Goal: Task Accomplishment & Management: Complete application form

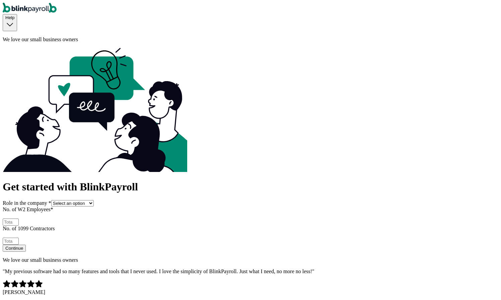
select select "owner"
click at [63, 200] on select "Select an option Business owner HR CPA / Accountant Other" at bounding box center [72, 203] width 43 height 6
click at [19, 218] on input "No. of W2 Employees *" at bounding box center [11, 221] width 16 height 7
type input "2"
click at [19, 238] on input "2" at bounding box center [11, 241] width 16 height 7
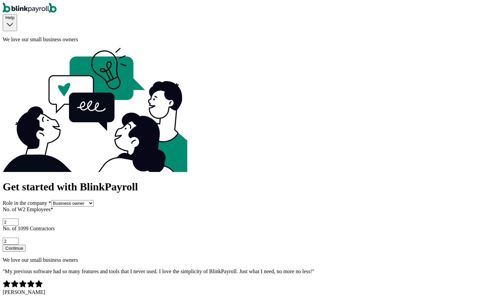
type input "2"
click at [26, 245] on button "Continue" at bounding box center [14, 248] width 23 height 7
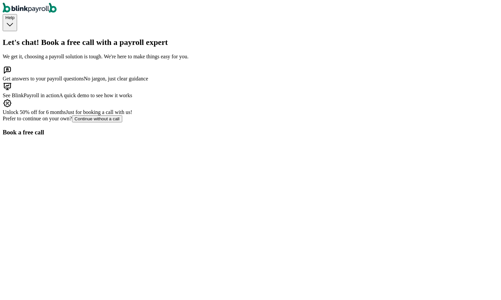
click at [116, 121] on div "Continue without a call" at bounding box center [97, 118] width 45 height 5
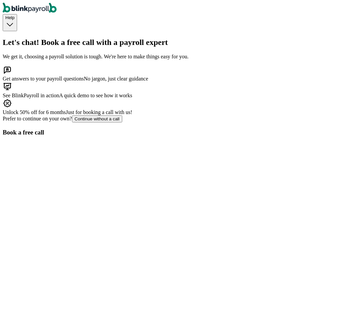
click at [98, 122] on button "Continue without a call" at bounding box center [97, 118] width 50 height 7
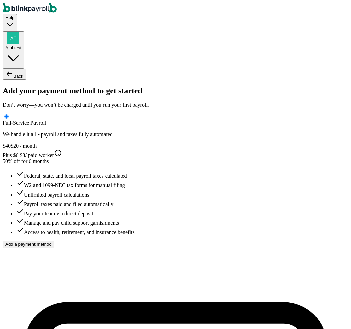
type input "Atul"
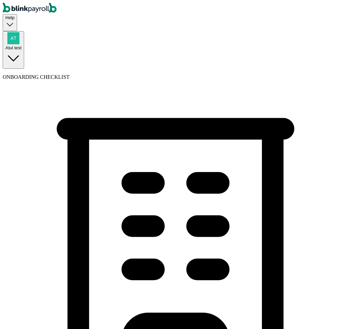
type input "M"
type input "S"
type input "BMC"
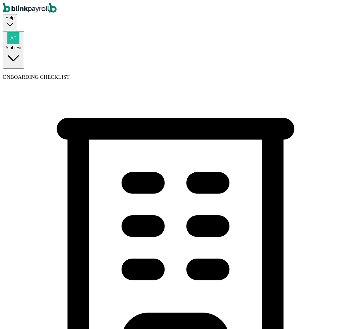
type input "(345) 345-3455"
select select "Sole proprietorship"
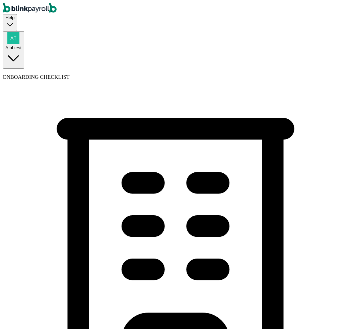
select select "Auto or Machine Repair"
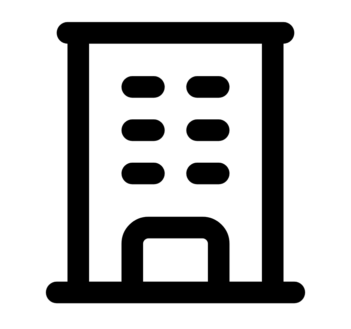
scroll to position [97, 0]
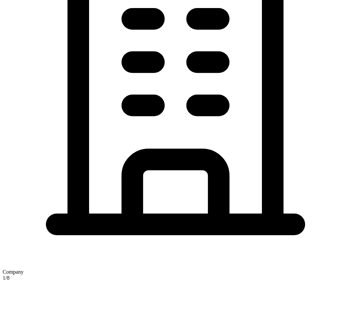
scroll to position [177, 0]
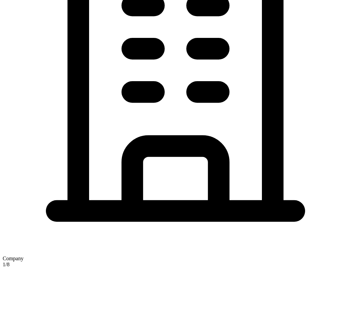
type input "09/18/2025"
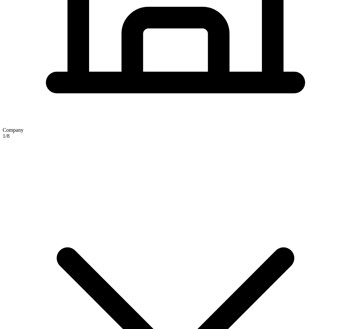
scroll to position [308, 0]
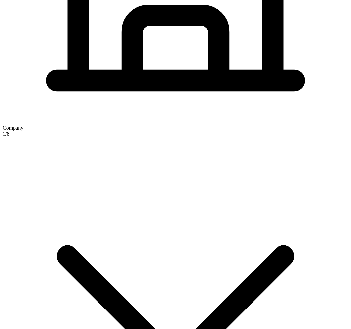
type input "5 Tea House Ln"
type input "Newnan"
type input "GA"
type input "30263"
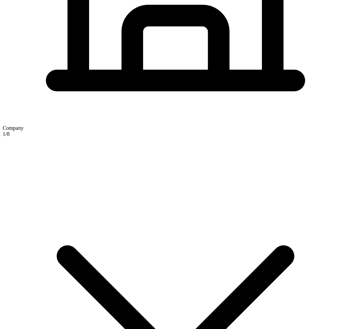
type input "5 Texas a and M Univ"
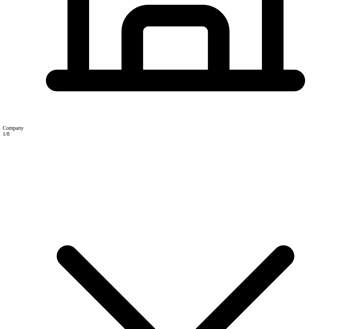
type input "College Station"
type input "TX"
type input "77843"
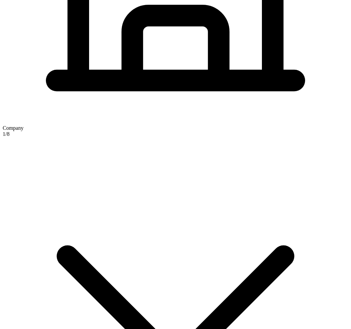
type input "Main"
checkbox input "true"
type input "5 Texas a and M Univ"
type input "College Station"
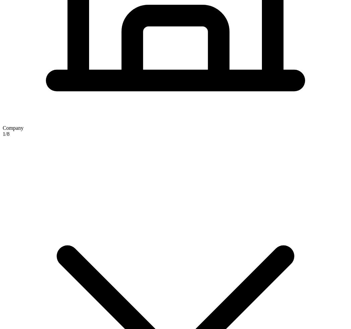
type input "TX"
type input "77843"
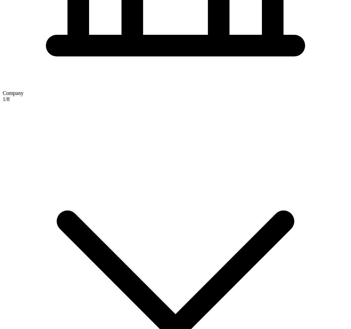
select select "Sole proprietorship"
select select "Auto or Machine Repair"
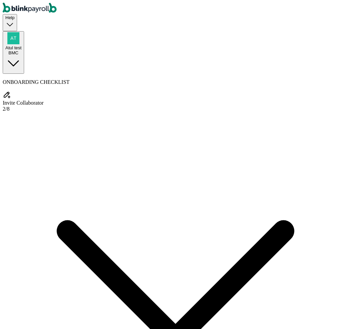
type input "David"
type input "test"
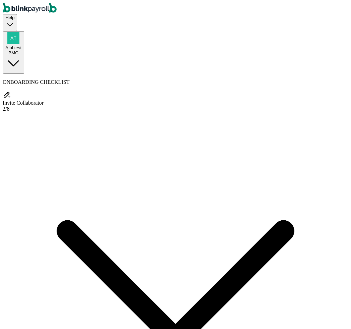
select select "hr"
type input "(435) 353-4555"
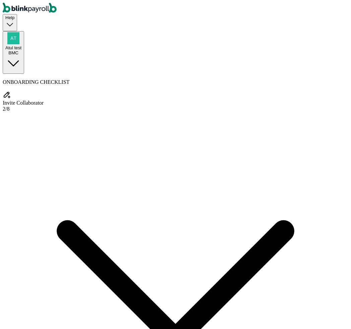
type input "david@ds.cc"
radio input "true"
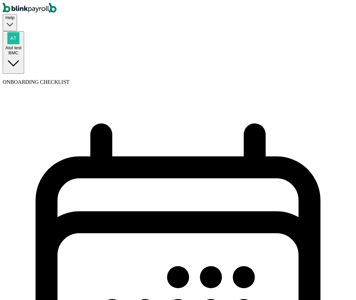
select select "weekly"
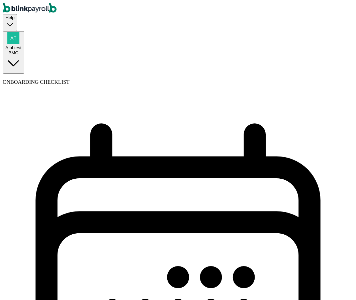
select select "Monday"
select select "09/22/2025"
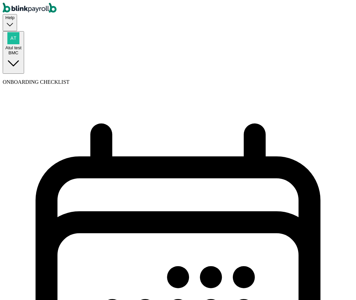
select select "Tue, Sep 09 - Mon, Sep 15"
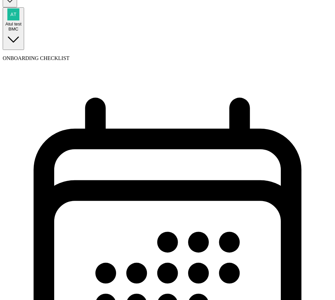
scroll to position [87, 0]
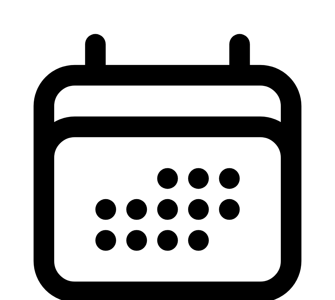
select select "weekly"
select select "Tue, Sep 09 - Mon, Sep 15"
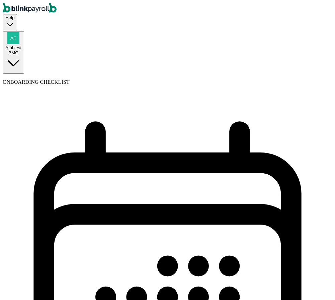
select select "biweekly"
select select "Wednesday"
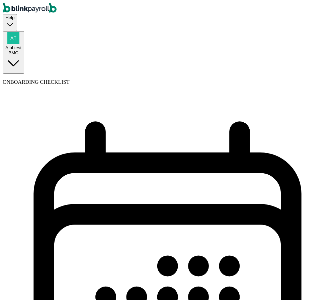
select select "10/08/2025"
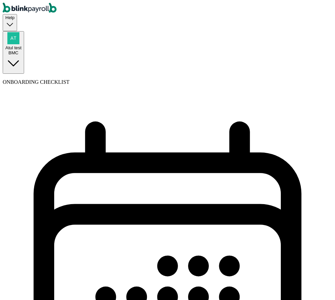
select select "weekly"
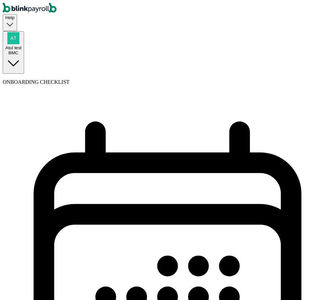
select select "Friday"
select select "09/19/2025"
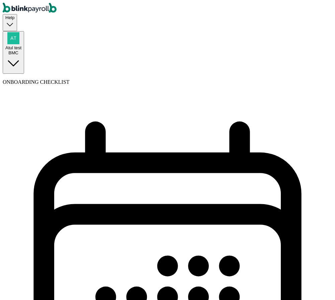
select select "Sat, Sep 06 - Fri, Sep 12"
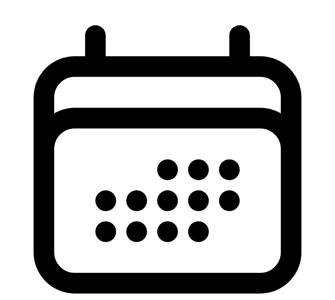
scroll to position [123, 0]
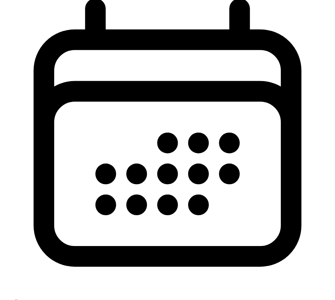
select select "1"
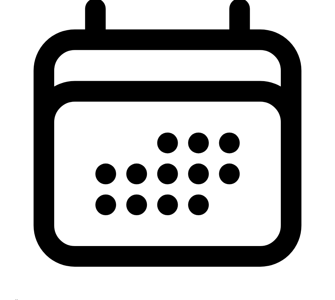
type input "Med"
type input "09/02/2025"
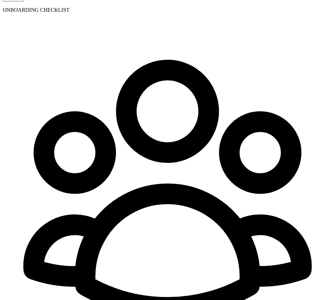
scroll to position [73, 0]
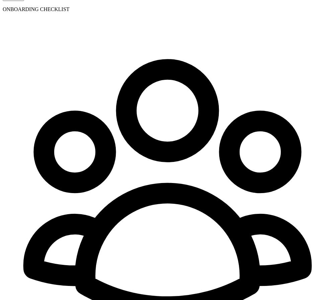
select select "employee"
select select "contractor"
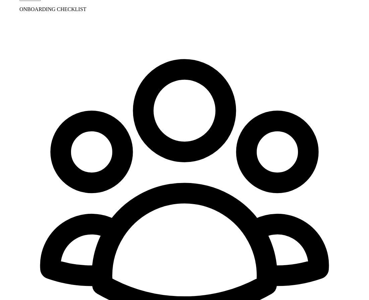
scroll to position [0, 0]
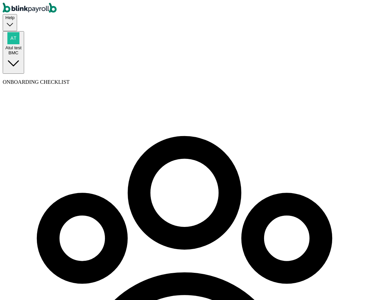
type input "Atul"
type input "test"
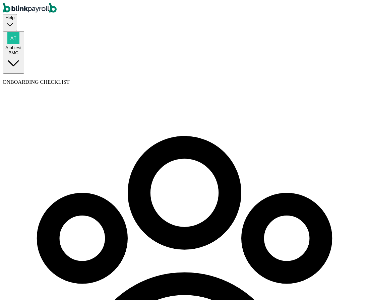
type input "Branko"
type input "test"
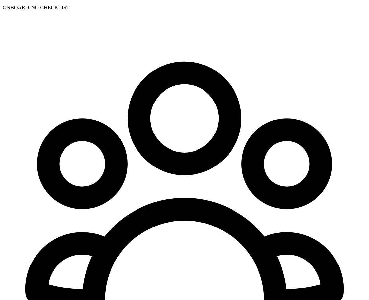
scroll to position [77, 0]
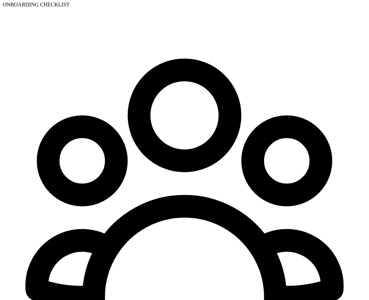
type input "Raj"
type input "test"
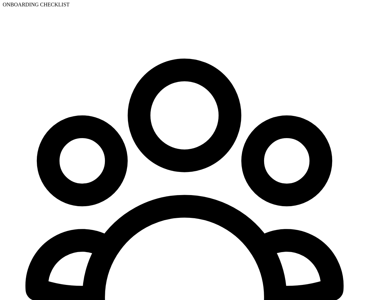
select select "businessVendor"
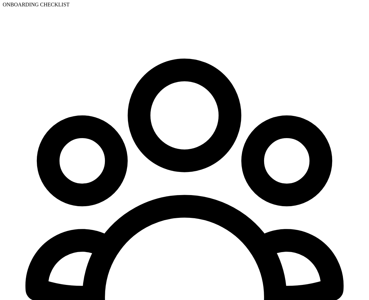
type input "SH"
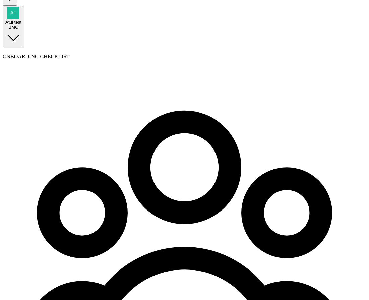
scroll to position [25, 0]
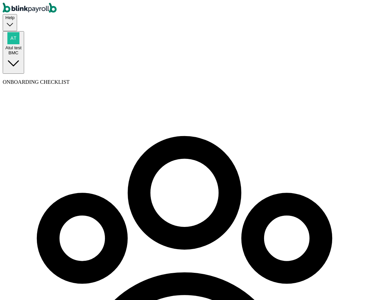
type input "test@testtt.cc"
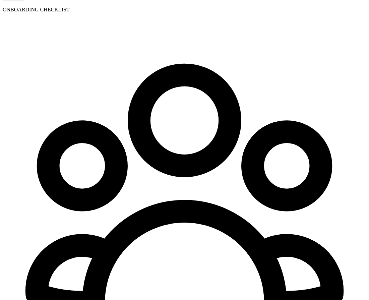
scroll to position [77, 0]
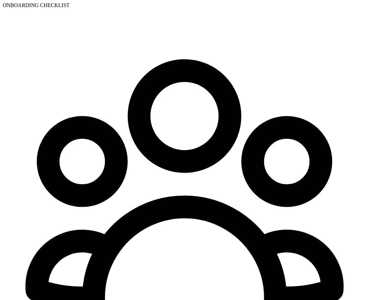
type input "ba"
type input "09/01/2025"
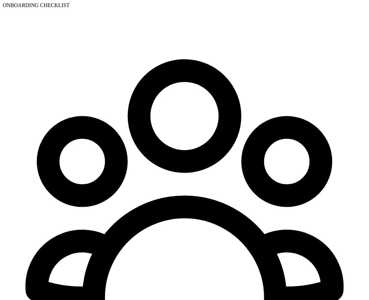
select select "Works from home"
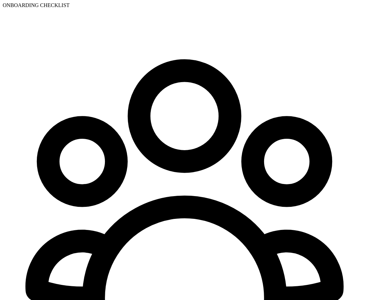
radio input "true"
type input "1"
type input "1.50"
type input "11"
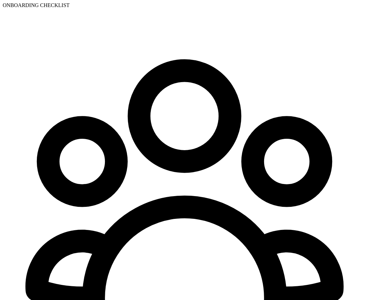
type input "16.50"
type input "11"
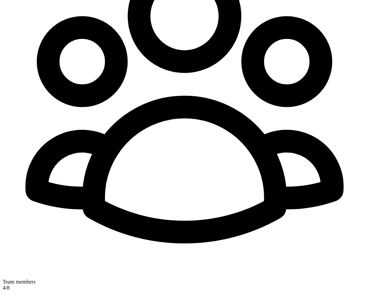
scroll to position [193, 0]
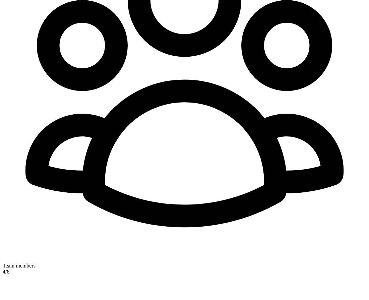
radio input "true"
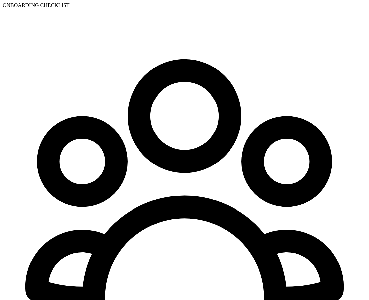
scroll to position [101, 0]
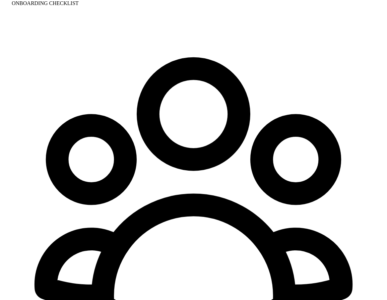
scroll to position [77, 0]
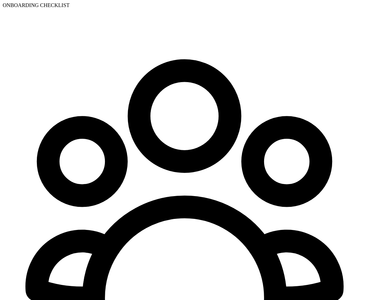
type input "444-35-4534"
drag, startPoint x: 164, startPoint y: 102, endPoint x: 209, endPoint y: 102, distance: 45.6
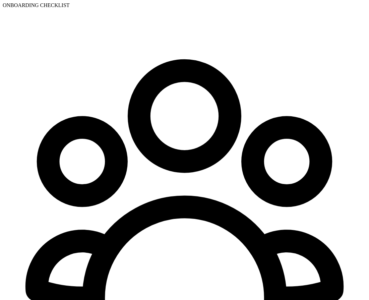
type input "09/01/2001"
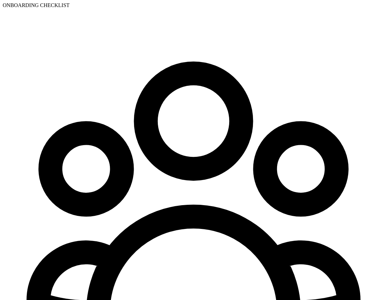
type input "5 Texas a and M Univ"
type input "College Station"
type input "TX"
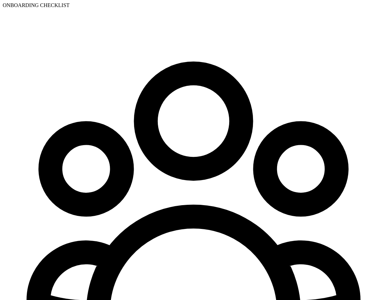
type input "77843"
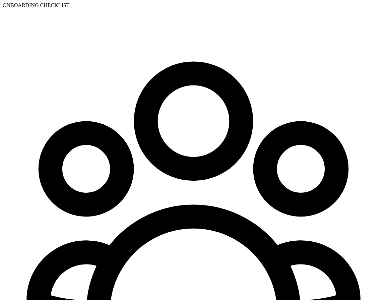
radio input "true"
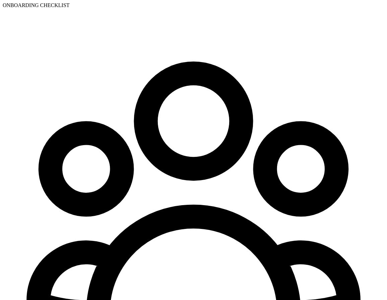
select select "Checking"
type input "345345345"
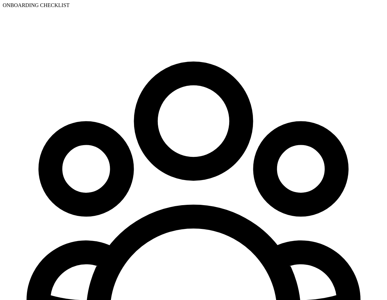
type input "3455"
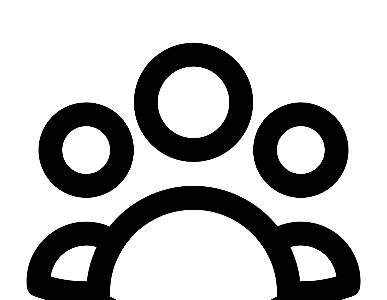
scroll to position [101, 0]
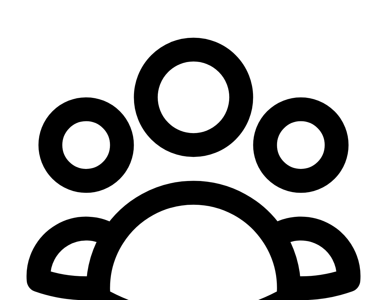
select select "Savings"
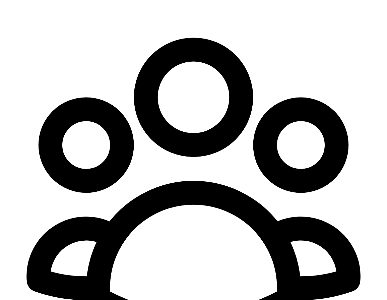
type input "345345345"
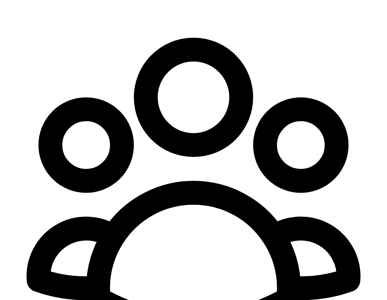
type input "3455"
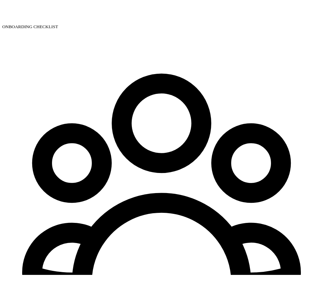
scroll to position [77, 0]
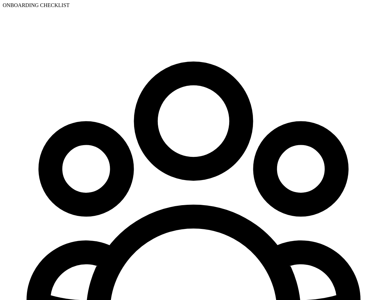
type input "3455"
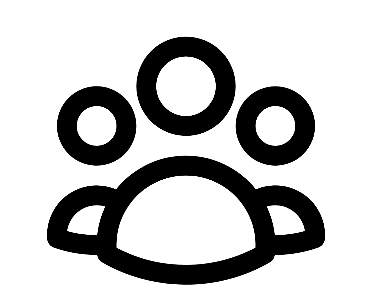
scroll to position [0, 0]
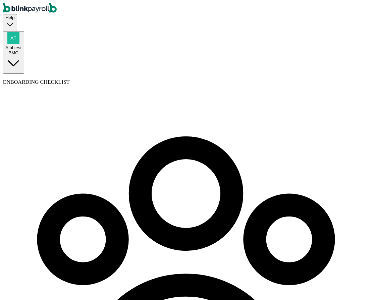
select select "paid_time_off"
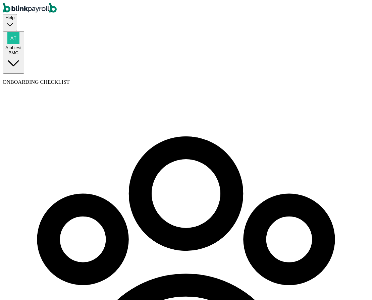
type input "Gen"
select select "on_hire_date"
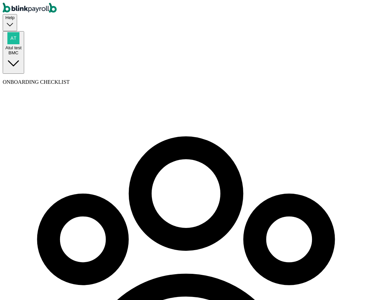
type input "80"
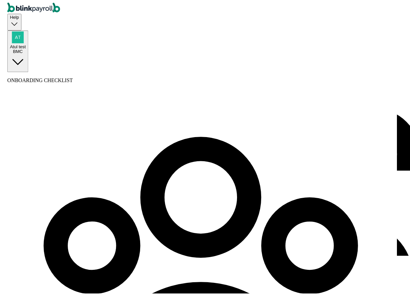
scroll to position [0, 5]
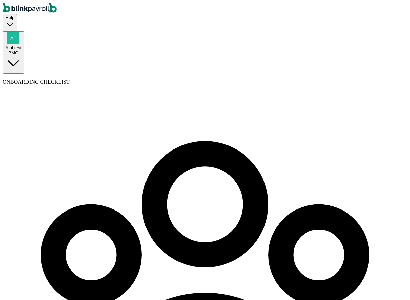
checkbox input "true"
type input "80"
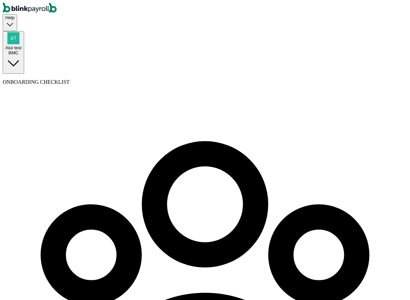
select select "sick_pay"
type input "Sick"
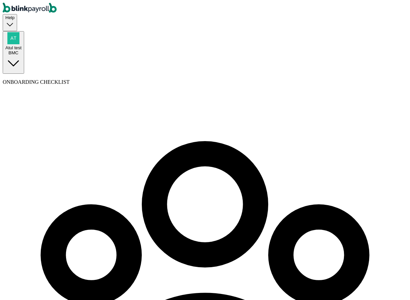
select select "vacation_pay"
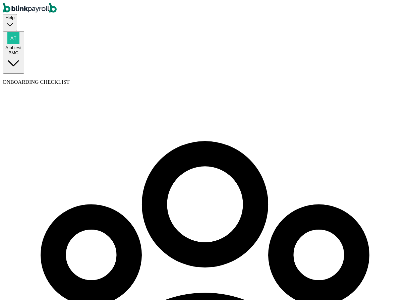
type input "C"
type input "Vacay"
select select "per_pay_period"
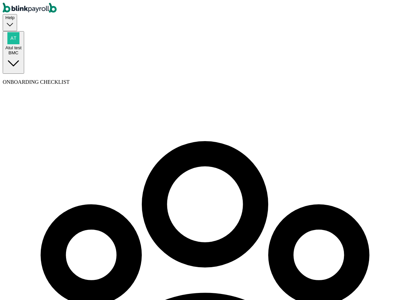
type input "8"
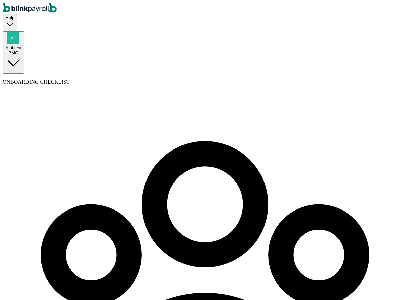
checkbox input "true"
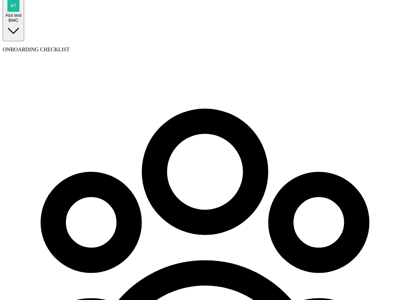
scroll to position [29, 0]
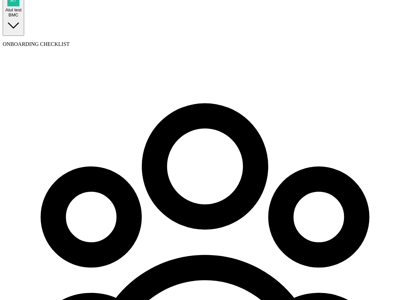
scroll to position [39, 0]
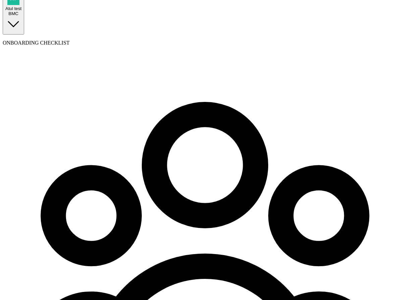
checkbox input "true"
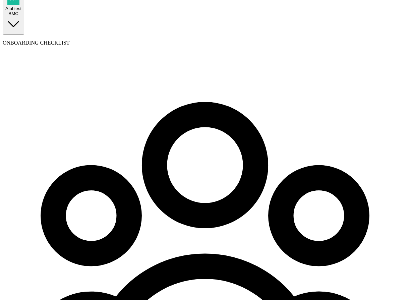
type input "16"
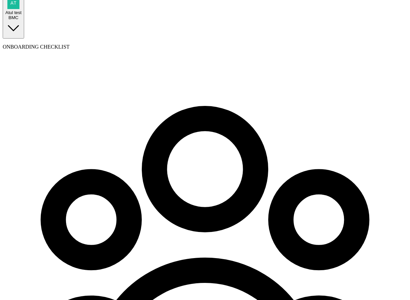
scroll to position [32, 0]
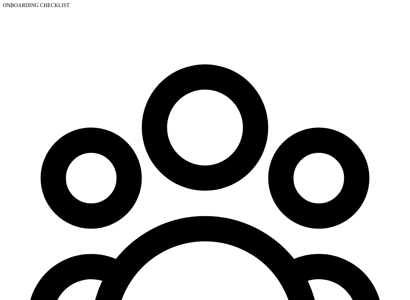
select select "pay_period"
select select "2"
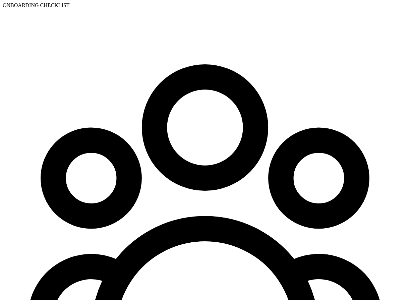
type input "2"
radio input "true"
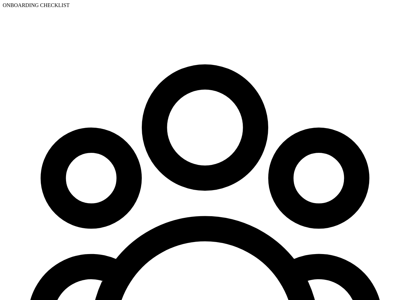
select select "2"
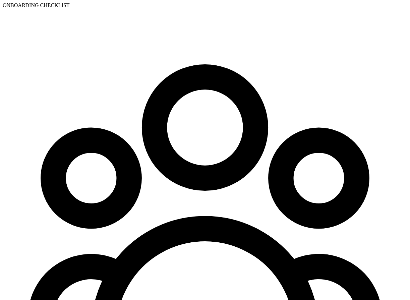
type input "2"
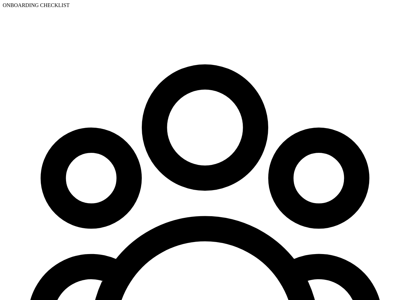
type input "10/01/2026"
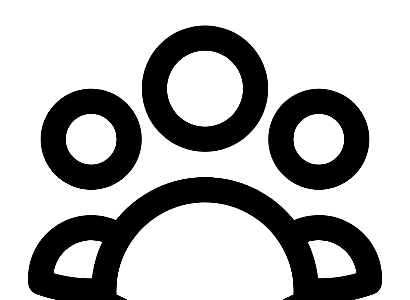
scroll to position [120, 0]
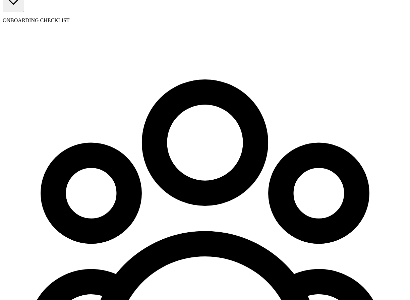
scroll to position [83, 0]
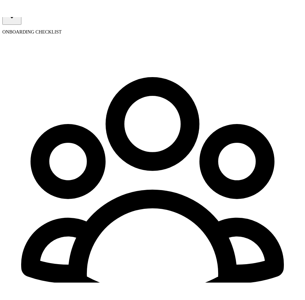
scroll to position [68, 0]
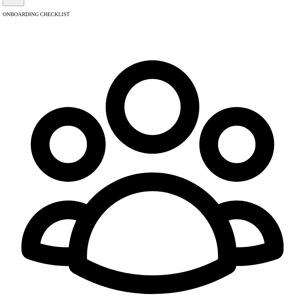
type input "Atul"
type input "test"
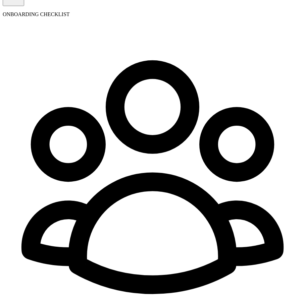
type input "09/19/1992"
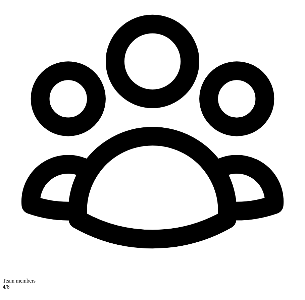
type input "test@test.co"
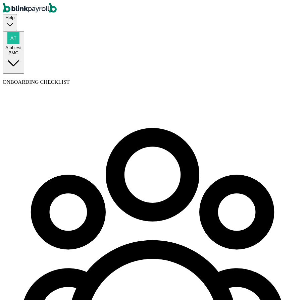
type input "5 Texas a and M Univ"
type input "College Station"
type input "TX"
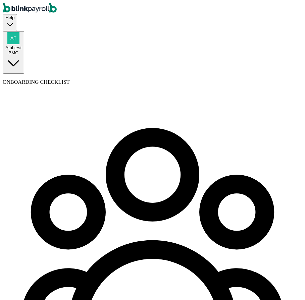
type input "77843"
type input "2"
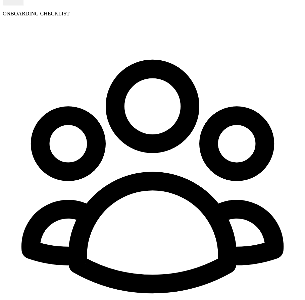
scroll to position [72, 0]
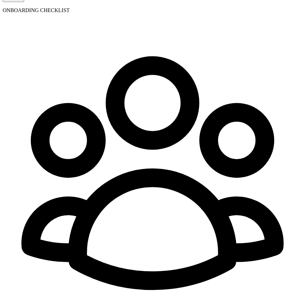
select select "Works from home"
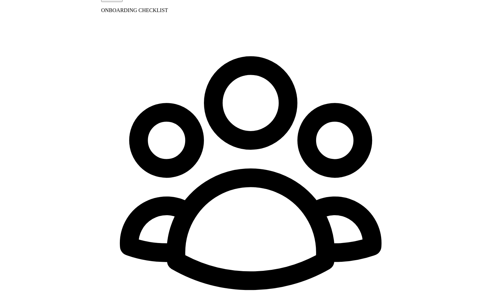
scroll to position [70, 0]
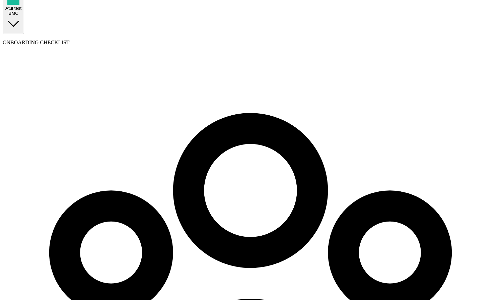
scroll to position [0, 0]
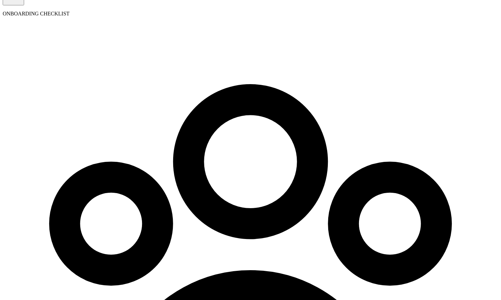
scroll to position [72, 0]
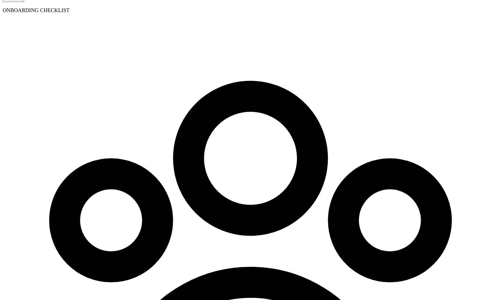
type input "09/01/2025"
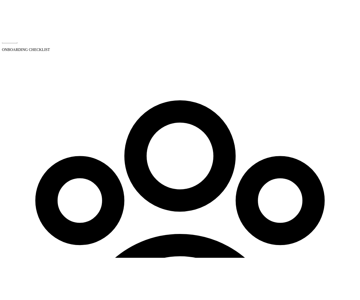
scroll to position [54, 0]
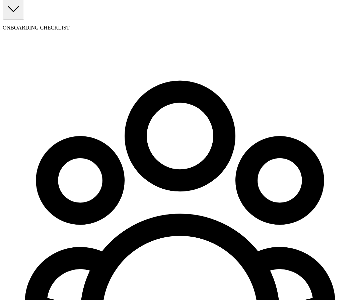
checkbox input "true"
radio input "true"
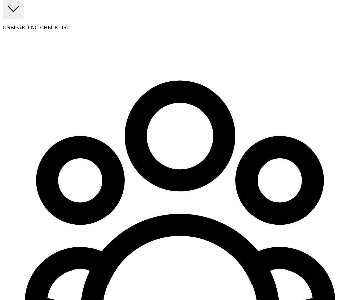
scroll to position [34, 0]
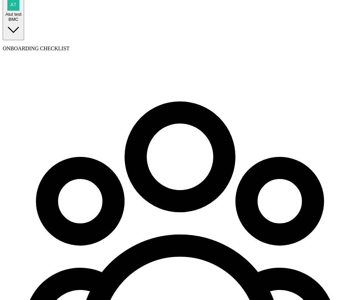
radio input "true"
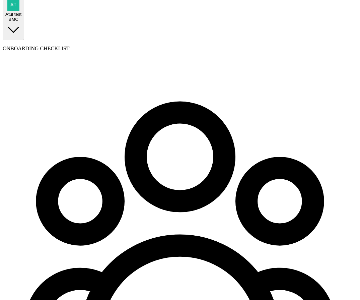
select select "Works from home"
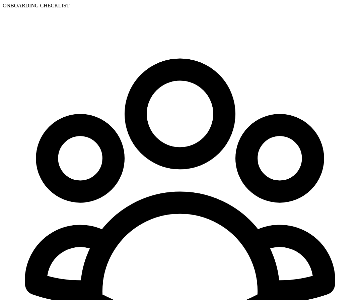
scroll to position [77, 0]
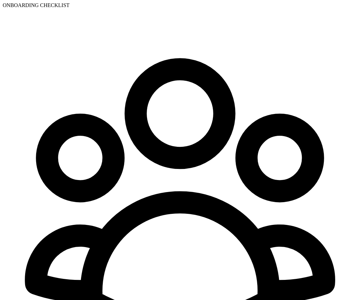
type input "33-3445545"
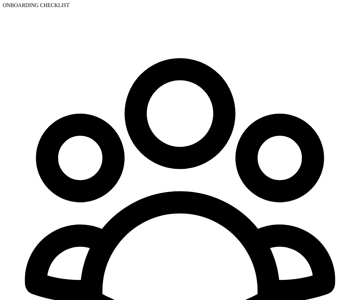
radio input "true"
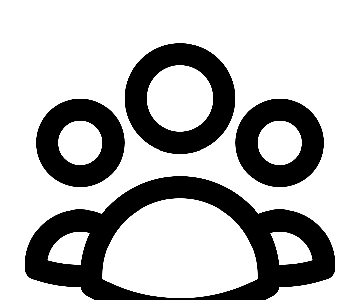
scroll to position [126, 0]
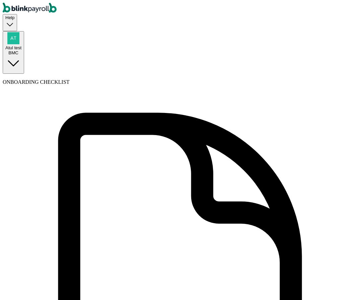
type input "Atul"
type input "test"
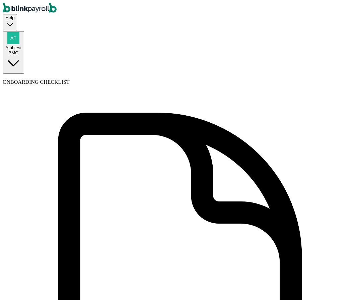
type input "ba"
type input "ba@ba.co"
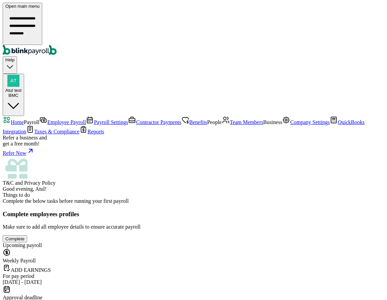
click at [47, 119] on span "Employee Payroll" at bounding box center [66, 122] width 39 height 6
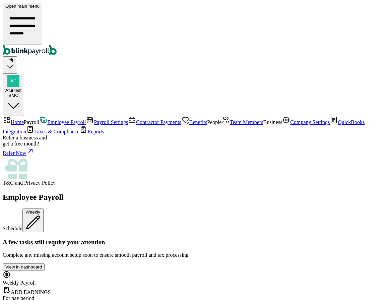
click at [35, 186] on nav "Home Payroll Employee Payroll Payroll Settings Contractor Payments Benefits Peo…" at bounding box center [194, 151] width 382 height 70
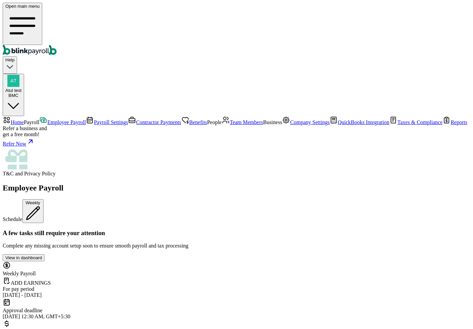
click at [185, 11] on div "Open main menu Help Atul test BMC" at bounding box center [237, 59] width 468 height 113
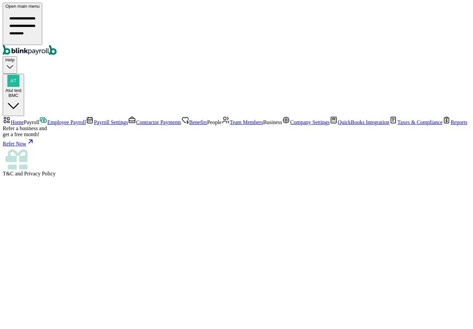
select select "direct_deposit"
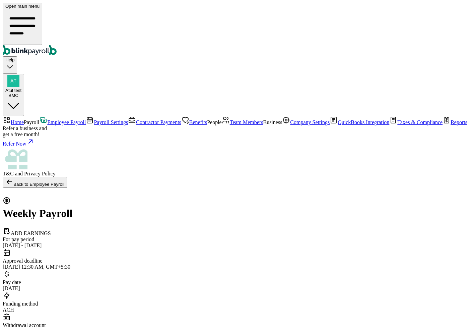
click at [128, 119] on link "Contractor Payments" at bounding box center [154, 122] width 53 height 6
select select "direct_deposit"
click at [86, 119] on link "Payroll Settings" at bounding box center [107, 122] width 42 height 6
select select "direct_deposit"
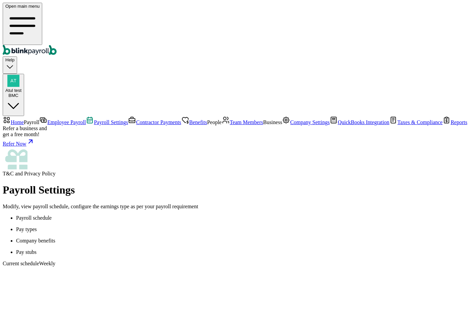
click at [149, 226] on p "Pay types" at bounding box center [243, 229] width 454 height 6
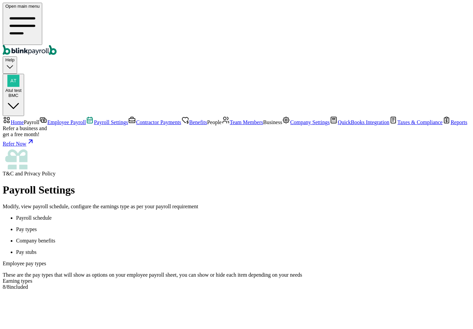
click at [194, 249] on p "Pay stubs" at bounding box center [243, 252] width 454 height 6
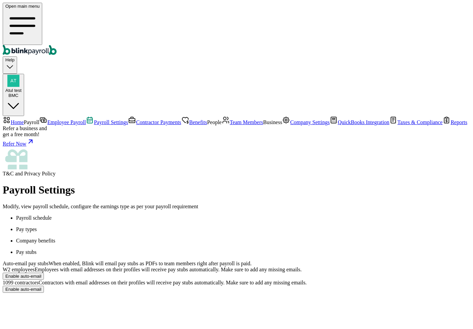
click at [44, 272] on button "Enable auto-email" at bounding box center [23, 275] width 41 height 7
radio input "true"
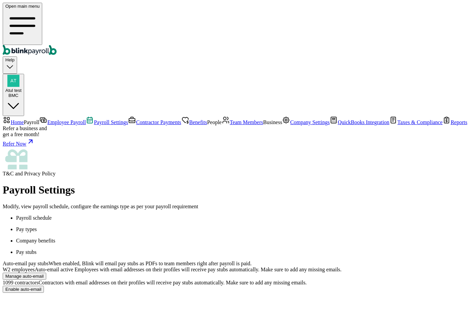
click at [136, 119] on span "Contractor Payments" at bounding box center [158, 122] width 45 height 6
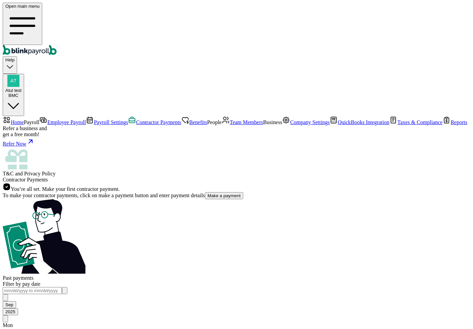
click at [189, 122] on span "Benefits" at bounding box center [198, 122] width 18 height 6
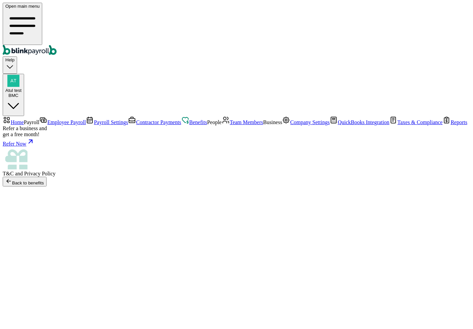
click at [230, 125] on span "Team Members" at bounding box center [247, 122] width 34 height 6
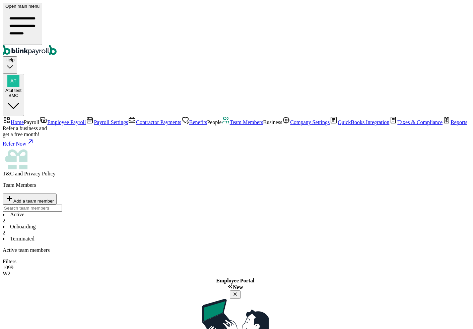
click at [269, 298] on icon at bounding box center [235, 324] width 67 height 53
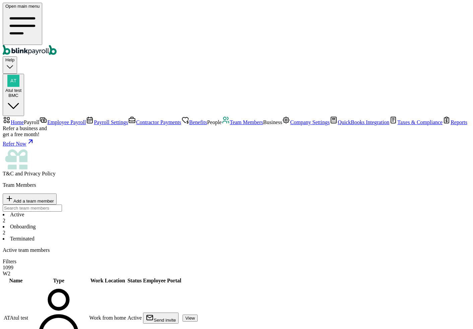
click at [50, 119] on span "Employee Payroll" at bounding box center [66, 122] width 39 height 6
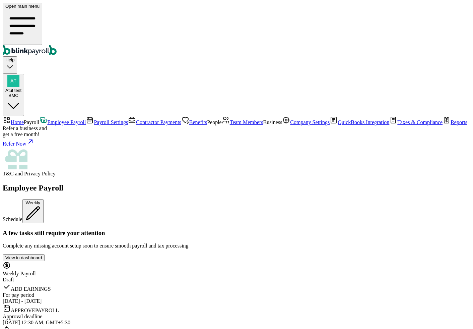
click at [136, 119] on span "Contractor Payments" at bounding box center [158, 122] width 45 height 6
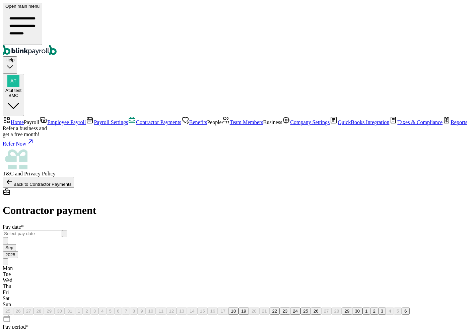
type input "2,000.00"
click at [62, 230] on input "text" at bounding box center [32, 233] width 59 height 7
click at [228, 300] on button "18" at bounding box center [233, 310] width 10 height 7
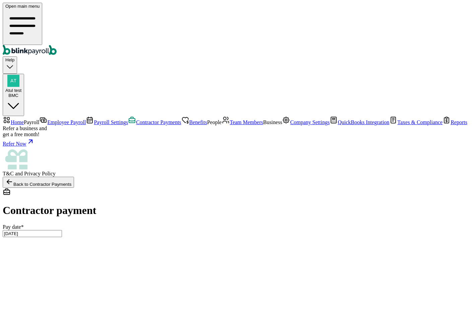
type input "09/01/2025 ~ 09/05/2025"
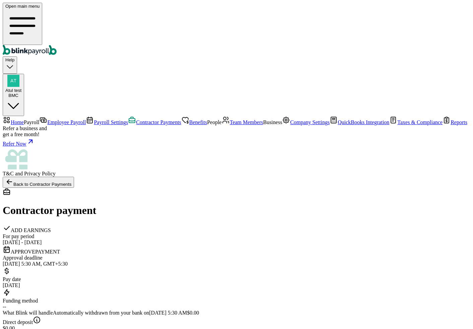
scroll to position [20, 0]
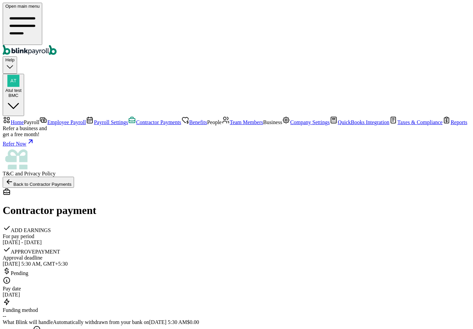
click at [207, 125] on span "People" at bounding box center [214, 122] width 15 height 6
click at [263, 125] on span "Business" at bounding box center [272, 122] width 19 height 6
click at [222, 125] on link "Team Members" at bounding box center [243, 122] width 42 height 6
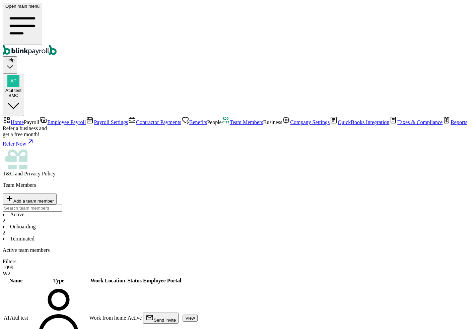
click at [290, 125] on span "Company Settings" at bounding box center [310, 122] width 40 height 6
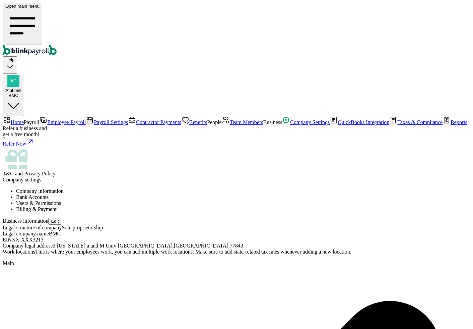
click at [61, 217] on button "Edit" at bounding box center [54, 220] width 13 height 7
select select "Sole proprietorship"
checkbox input "false"
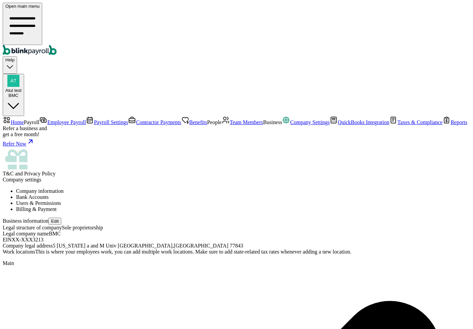
type input "BBMC"
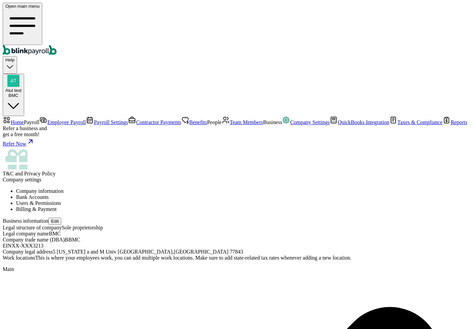
click at [61, 217] on button "Edit" at bounding box center [54, 220] width 13 height 7
select select "Sole proprietorship"
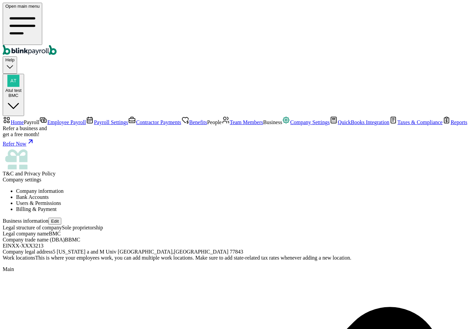
drag, startPoint x: 221, startPoint y: 123, endPoint x: 221, endPoint y: 127, distance: 4.0
checkbox input "true"
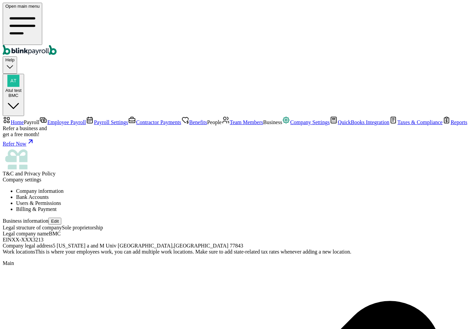
click at [330, 125] on link "QuickBooks Integration" at bounding box center [360, 122] width 60 height 6
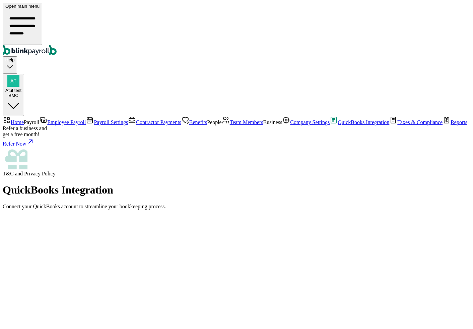
click at [387, 125] on span "Taxes & Compliance" at bounding box center [419, 122] width 45 height 6
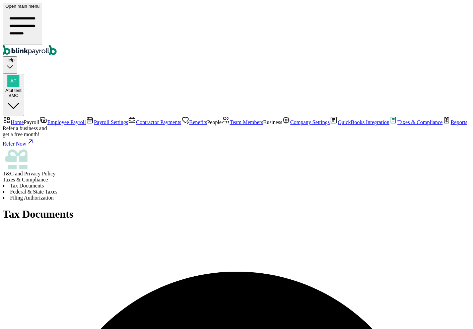
click at [387, 125] on link "Reports" at bounding box center [455, 122] width 25 height 6
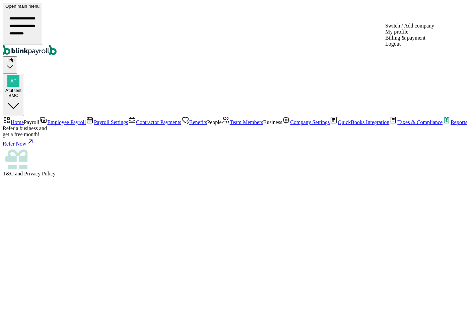
click at [21, 93] on div "BMC" at bounding box center [13, 95] width 16 height 5
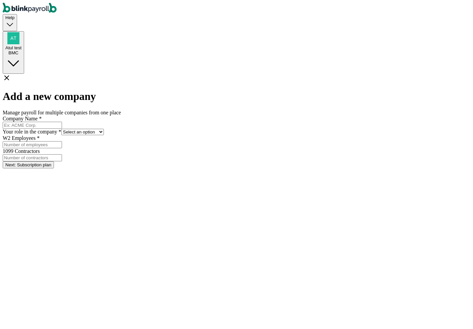
click at [62, 122] on input "Company Name *" at bounding box center [32, 125] width 59 height 7
type input "Specialised"
type input "Trek"
click at [104, 129] on select "Select an option Business owner HR CPA / Accountant Other" at bounding box center [82, 132] width 43 height 6
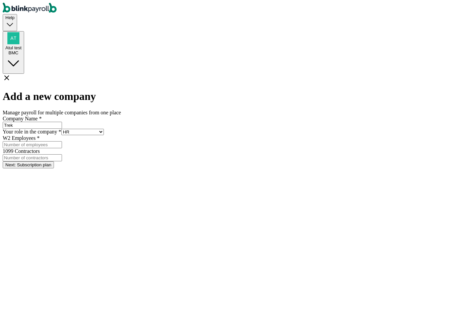
click at [104, 129] on select "Select an option Business owner HR CPA / Accountant Other" at bounding box center [82, 132] width 43 height 6
select select "cpa_accountant"
click at [104, 129] on select "Select an option Business owner HR CPA / Accountant Other" at bounding box center [82, 132] width 43 height 6
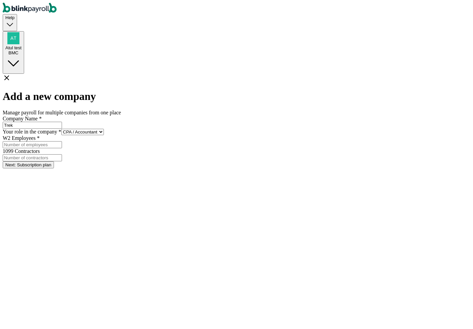
click at [62, 148] on input "W2 Employees *" at bounding box center [32, 144] width 59 height 7
click at [62, 154] on input "1099 Contractors" at bounding box center [32, 157] width 59 height 7
type input "2"
click at [54, 168] on button "Next: Subscription plan" at bounding box center [28, 164] width 51 height 7
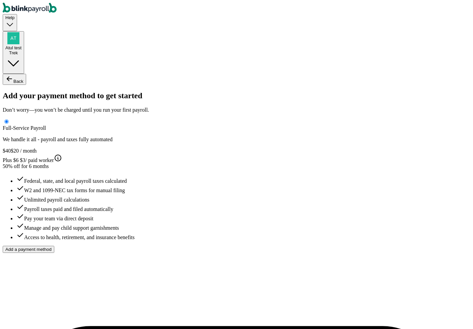
type input "Atul"
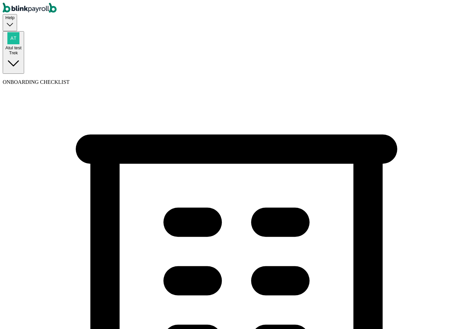
type input "(700) 980-0190"
select select "Limited Liability Company (LLC)"
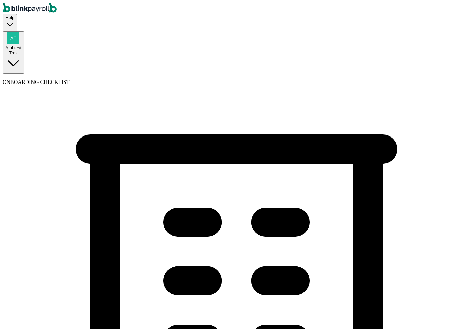
select select "Auto or Machine Repair"
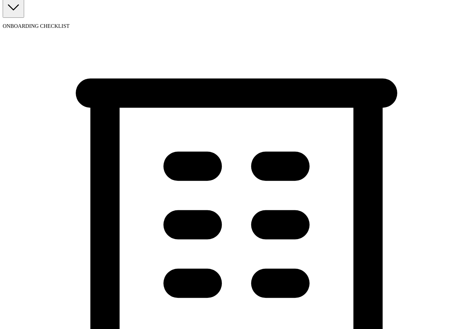
scroll to position [58, 0]
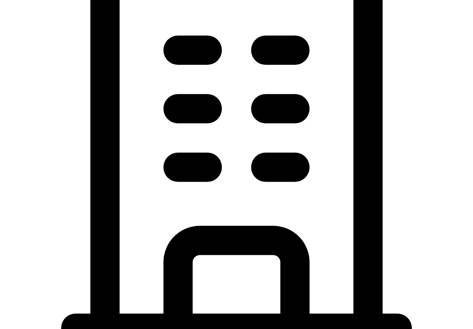
scroll to position [203, 0]
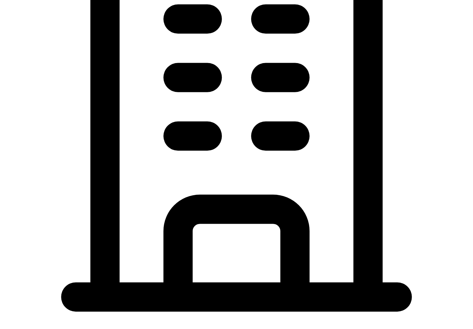
type input "09/25/2025"
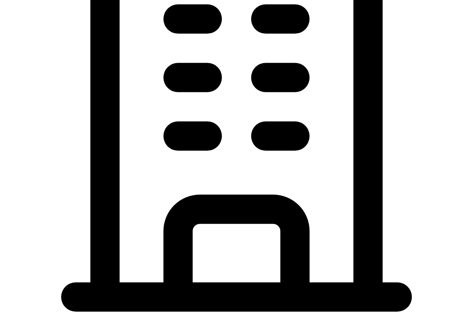
type input "44 Texas Ave"
type input "Monmouth Junction"
type input "NJ"
type input "08852"
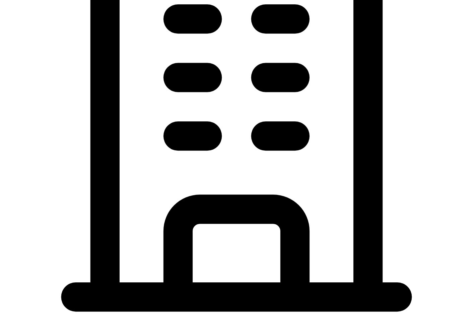
type input "555 Texas Oak Dr"
type input "Cedar Creek"
type input "TX"
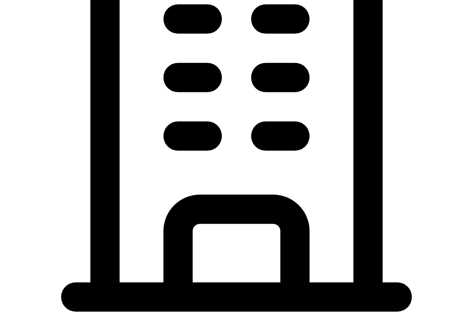
type input "78612"
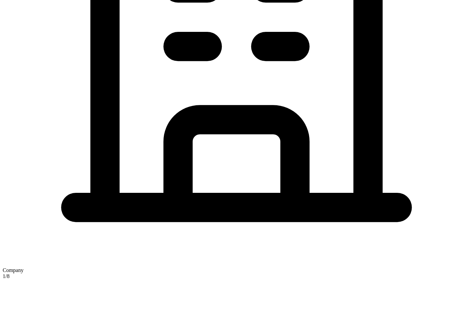
type input "meain"
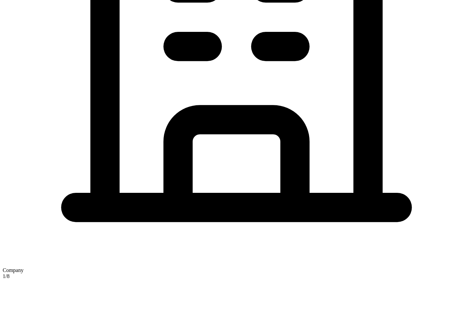
checkbox input "true"
type input "555 Texas Oak Dr"
type input "Cedar Creek"
type input "TX"
type input "78612"
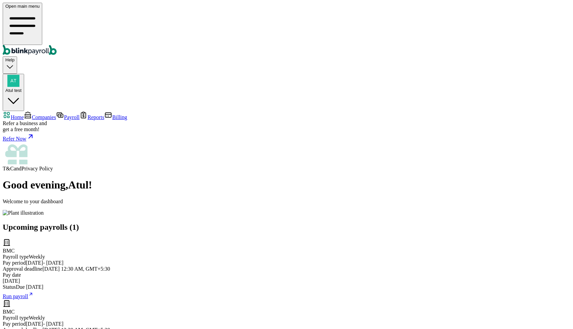
click at [36, 114] on span "Companies" at bounding box center [44, 117] width 24 height 6
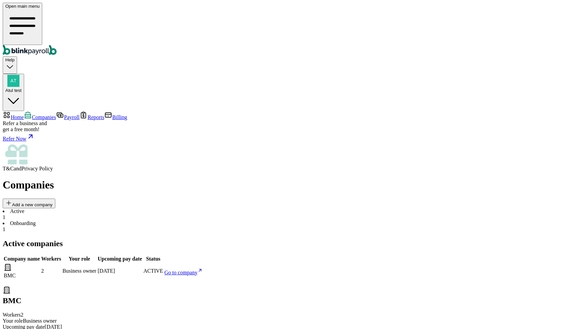
click at [56, 114] on link "Payroll" at bounding box center [67, 117] width 23 height 6
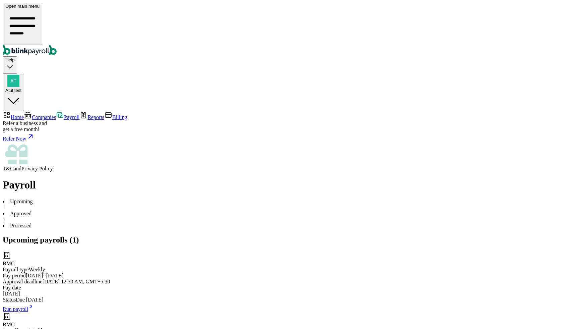
click at [87, 114] on span "Reports" at bounding box center [95, 117] width 17 height 6
click at [104, 114] on link "Billing" at bounding box center [115, 117] width 23 height 6
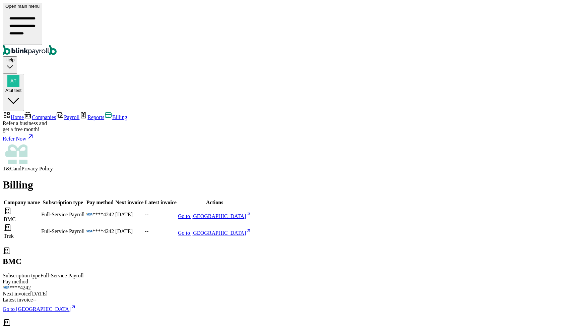
click at [79, 114] on link "Reports" at bounding box center [91, 117] width 25 height 6
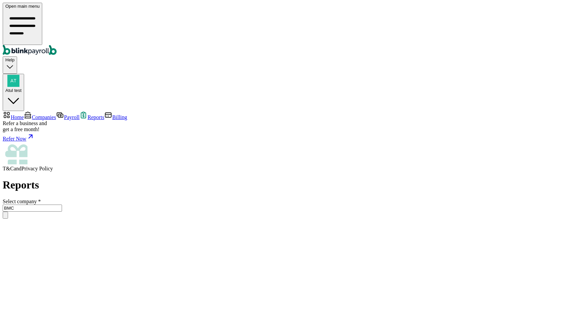
click at [62, 204] on input "BMC" at bounding box center [32, 207] width 59 height 7
click at [236, 179] on h1 "Reports" at bounding box center [287, 185] width 568 height 12
click at [56, 114] on link "Payroll" at bounding box center [67, 117] width 23 height 6
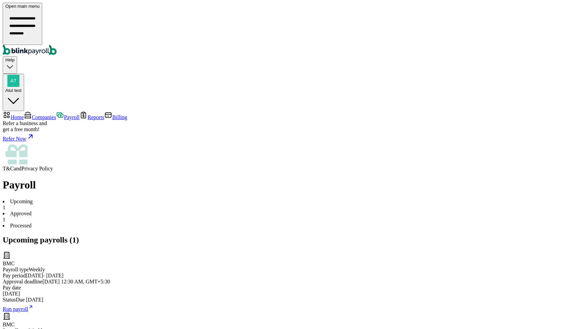
click at [43, 114] on link "Companies" at bounding box center [40, 117] width 32 height 6
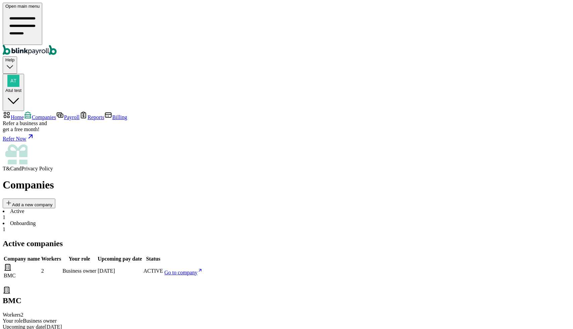
click at [152, 220] on li "Onboarding 1" at bounding box center [287, 226] width 568 height 12
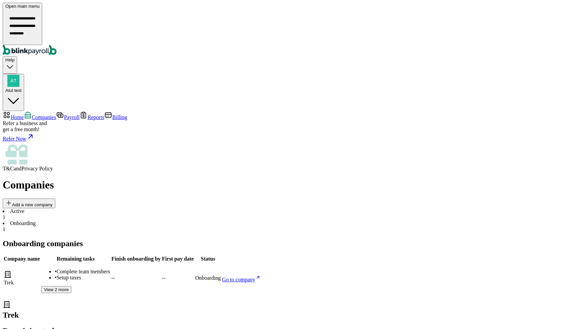
click at [108, 208] on li "Active 1" at bounding box center [287, 214] width 568 height 12
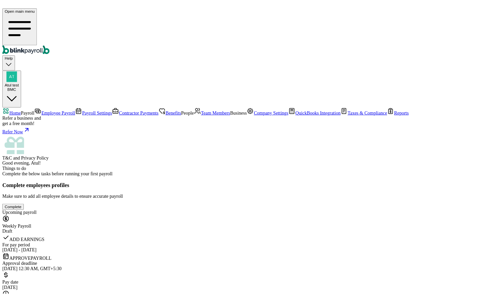
scroll to position [37, 0]
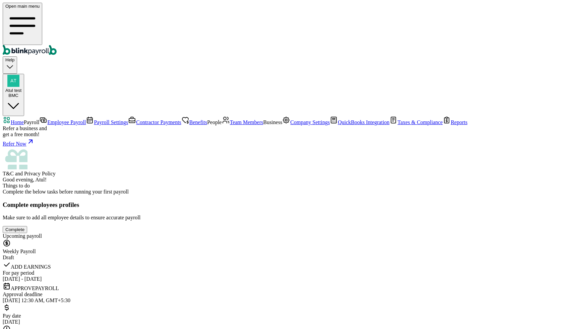
click at [397, 125] on span "Taxes & Compliance" at bounding box center [419, 122] width 45 height 6
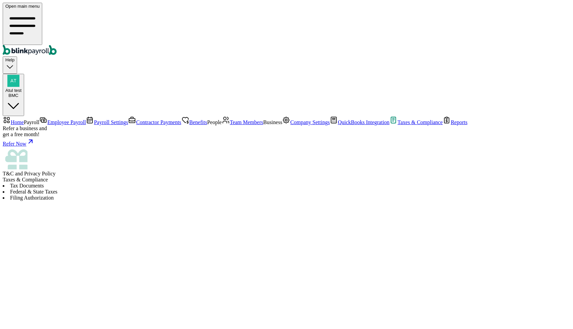
click at [451, 125] on span "Reports" at bounding box center [459, 122] width 17 height 6
click at [24, 119] on span "Home" at bounding box center [17, 122] width 13 height 6
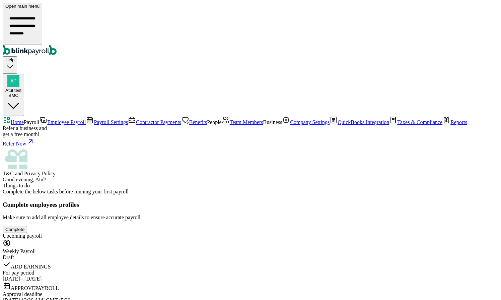
scroll to position [65, 0]
click at [181, 119] on link "Benefits" at bounding box center [194, 122] width 26 height 6
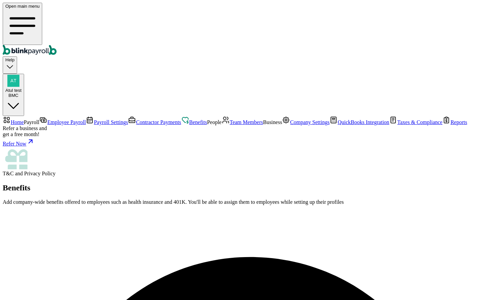
click at [136, 119] on span "Contractor Payments" at bounding box center [158, 122] width 45 height 6
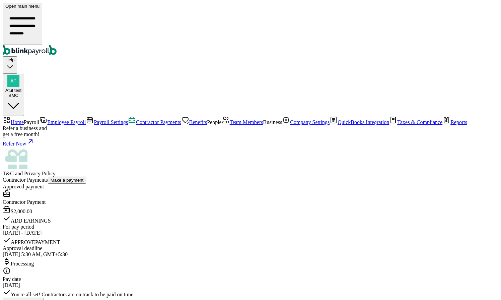
click at [94, 119] on span "Payroll Settings" at bounding box center [111, 122] width 34 height 6
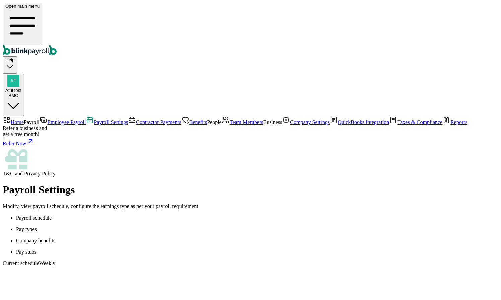
click at [159, 226] on p "Pay types" at bounding box center [257, 229] width 482 height 6
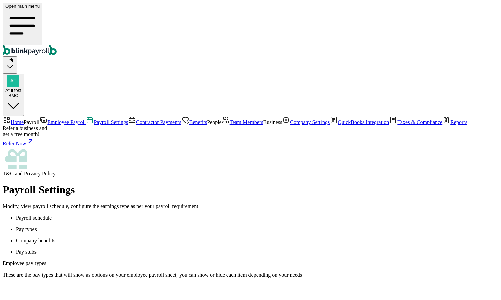
click at [190, 249] on p "Pay stubs" at bounding box center [257, 252] width 482 height 6
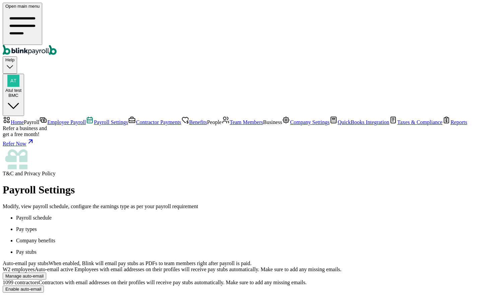
click at [24, 119] on span "Home" at bounding box center [17, 122] width 13 height 6
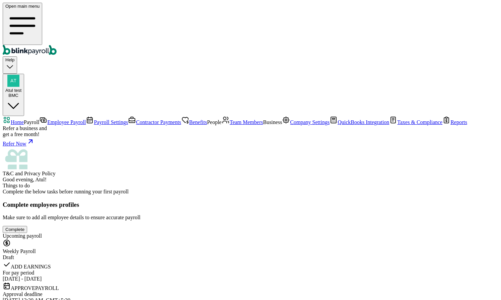
scroll to position [65, 0]
click at [290, 125] on span "Company Settings" at bounding box center [310, 122] width 40 height 6
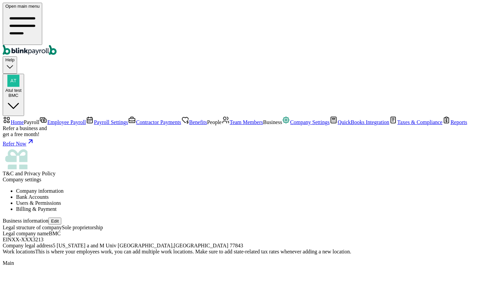
click at [397, 125] on span "Taxes & Compliance" at bounding box center [419, 122] width 45 height 6
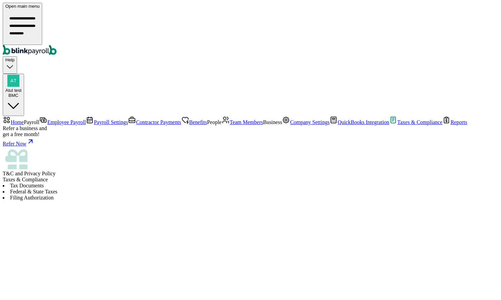
click at [24, 119] on span "Home" at bounding box center [17, 122] width 13 height 6
